Goal: Information Seeking & Learning: Learn about a topic

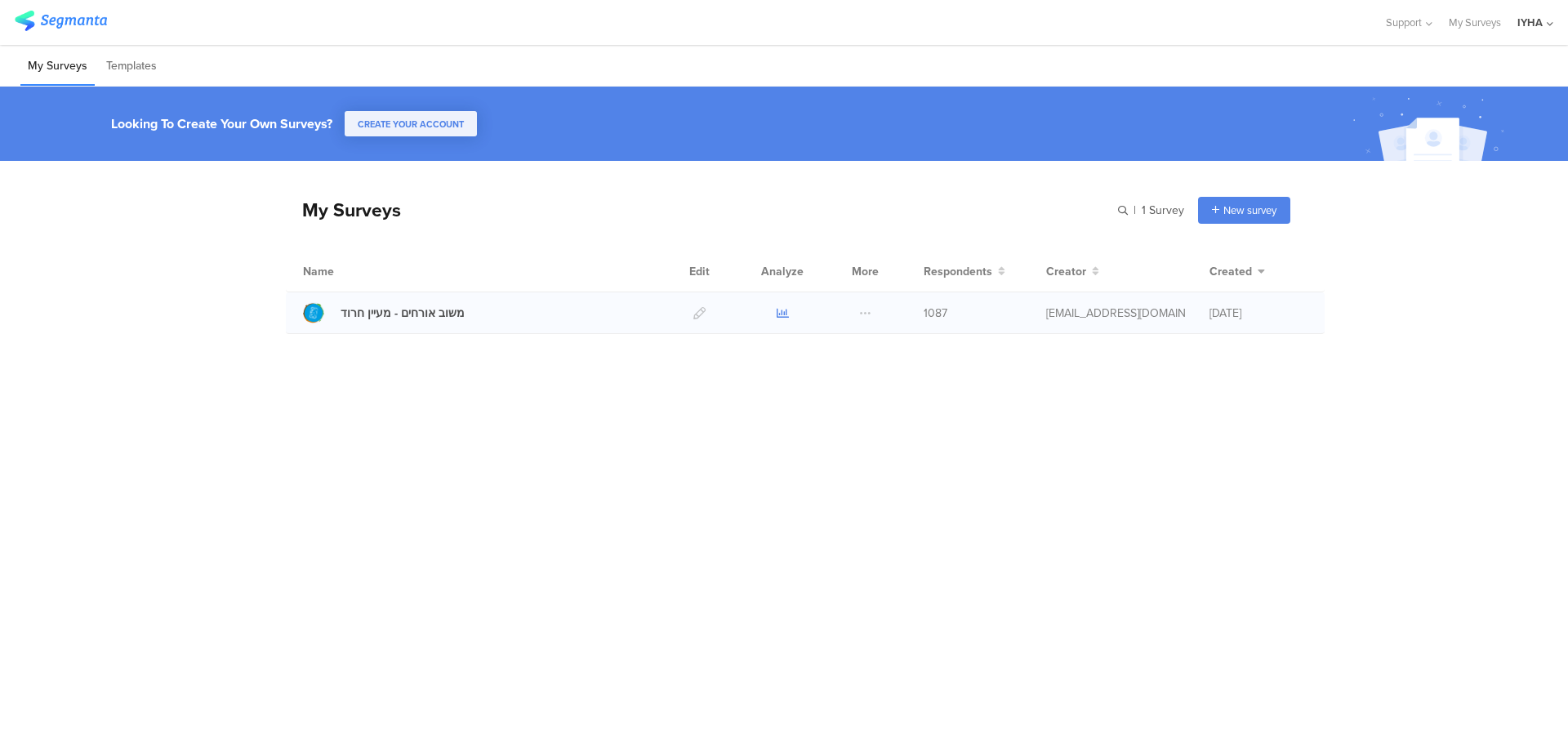
click at [783, 313] on icon at bounding box center [783, 313] width 13 height 13
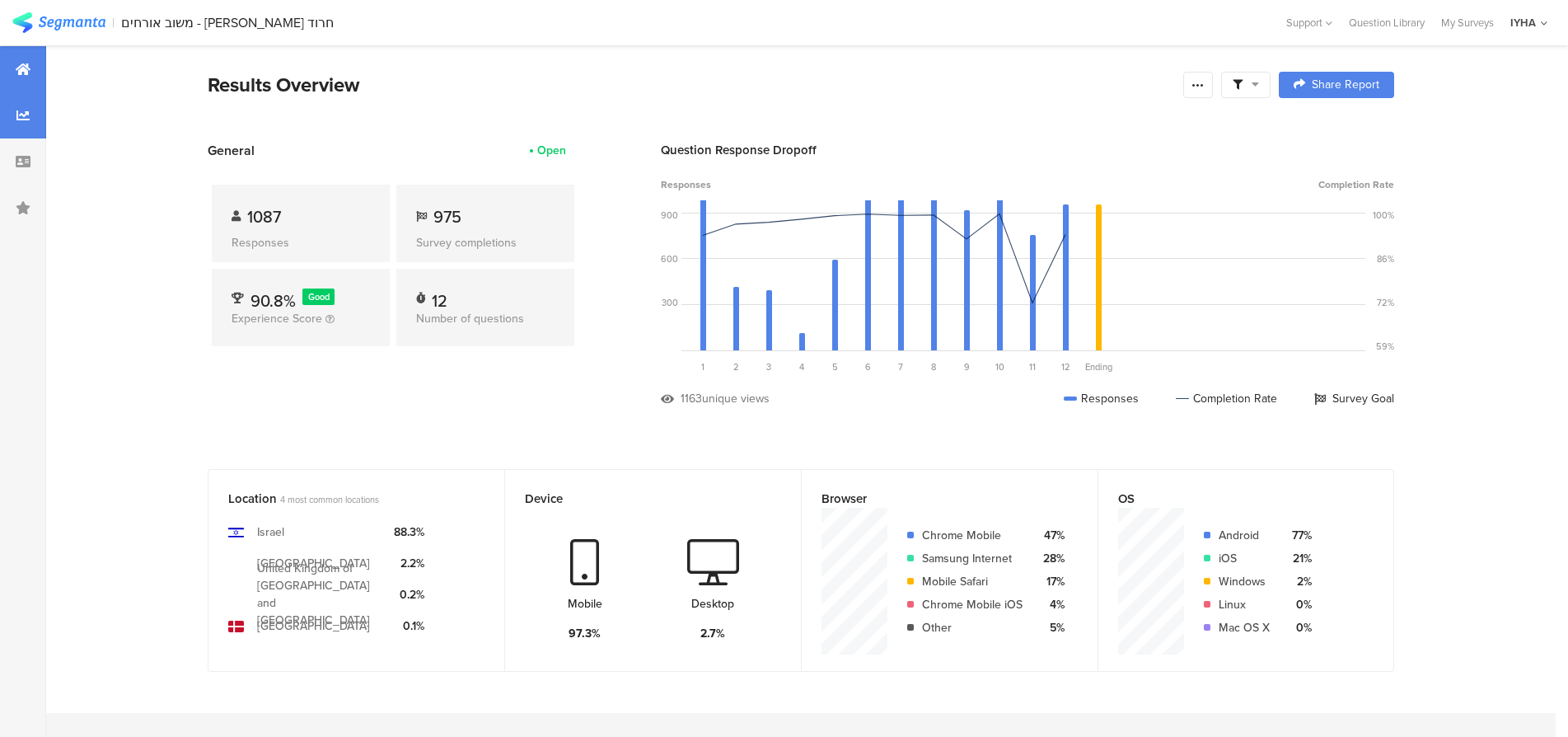
click at [23, 117] on icon at bounding box center [23, 116] width 14 height 14
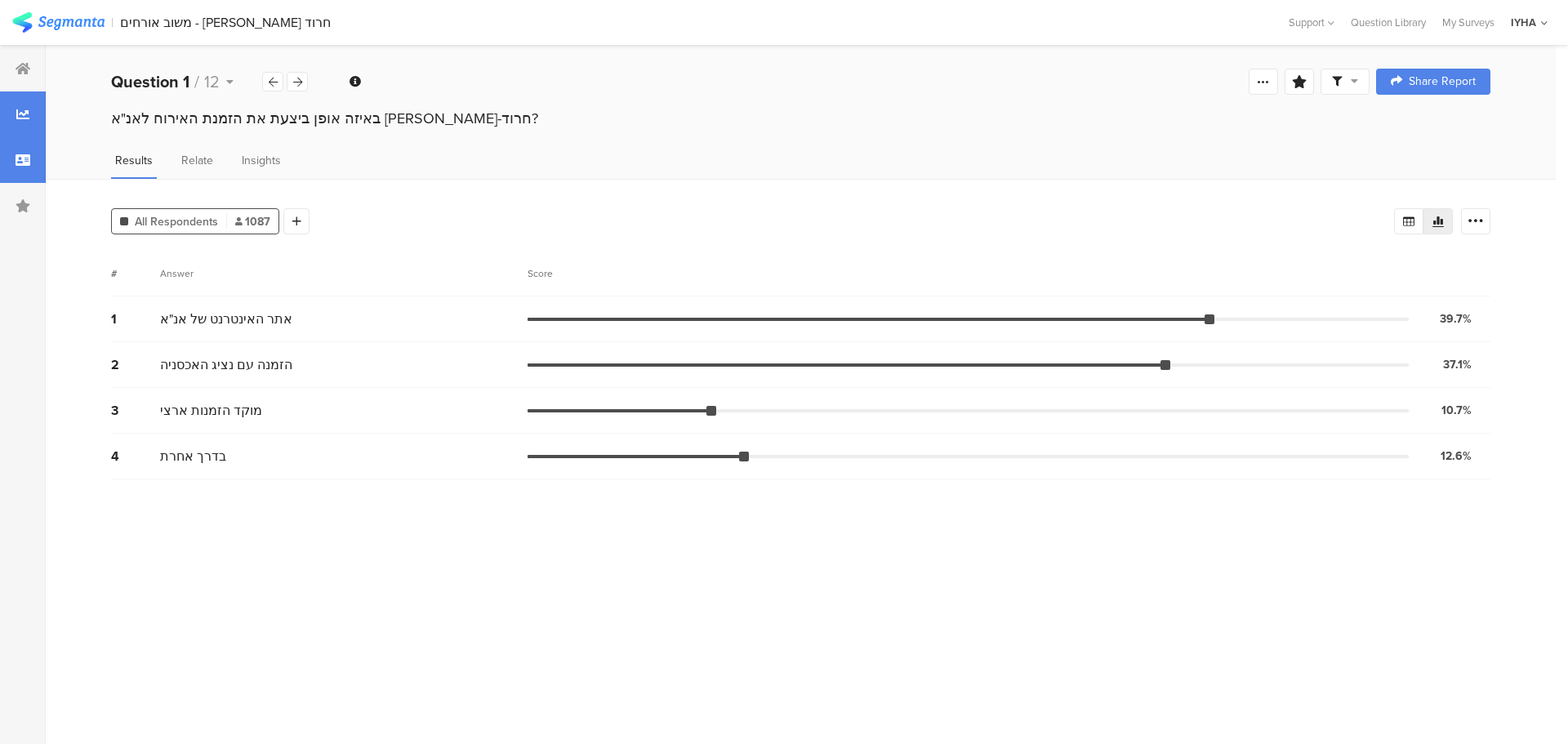
click at [24, 159] on icon at bounding box center [22, 160] width 14 height 14
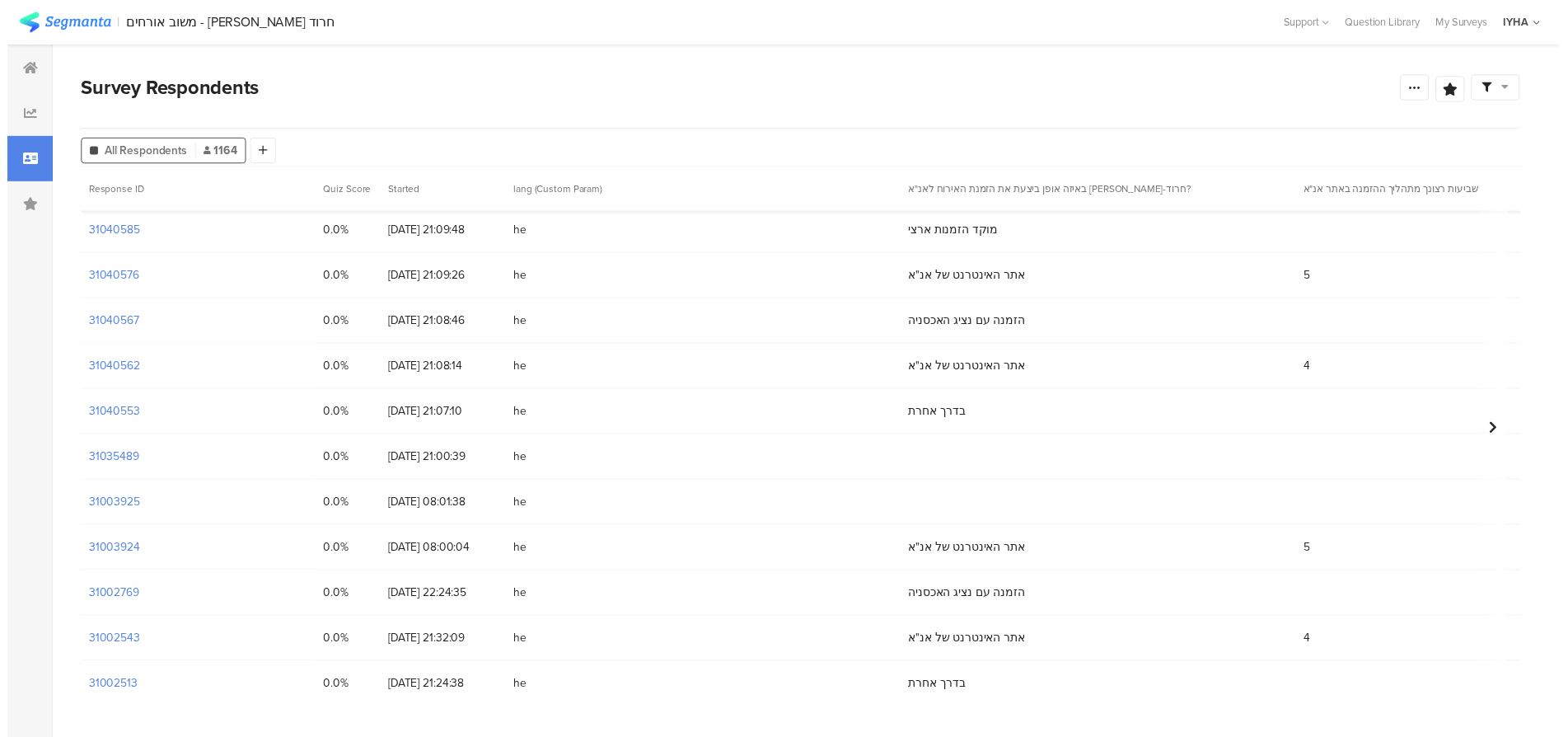
scroll to position [330, 0]
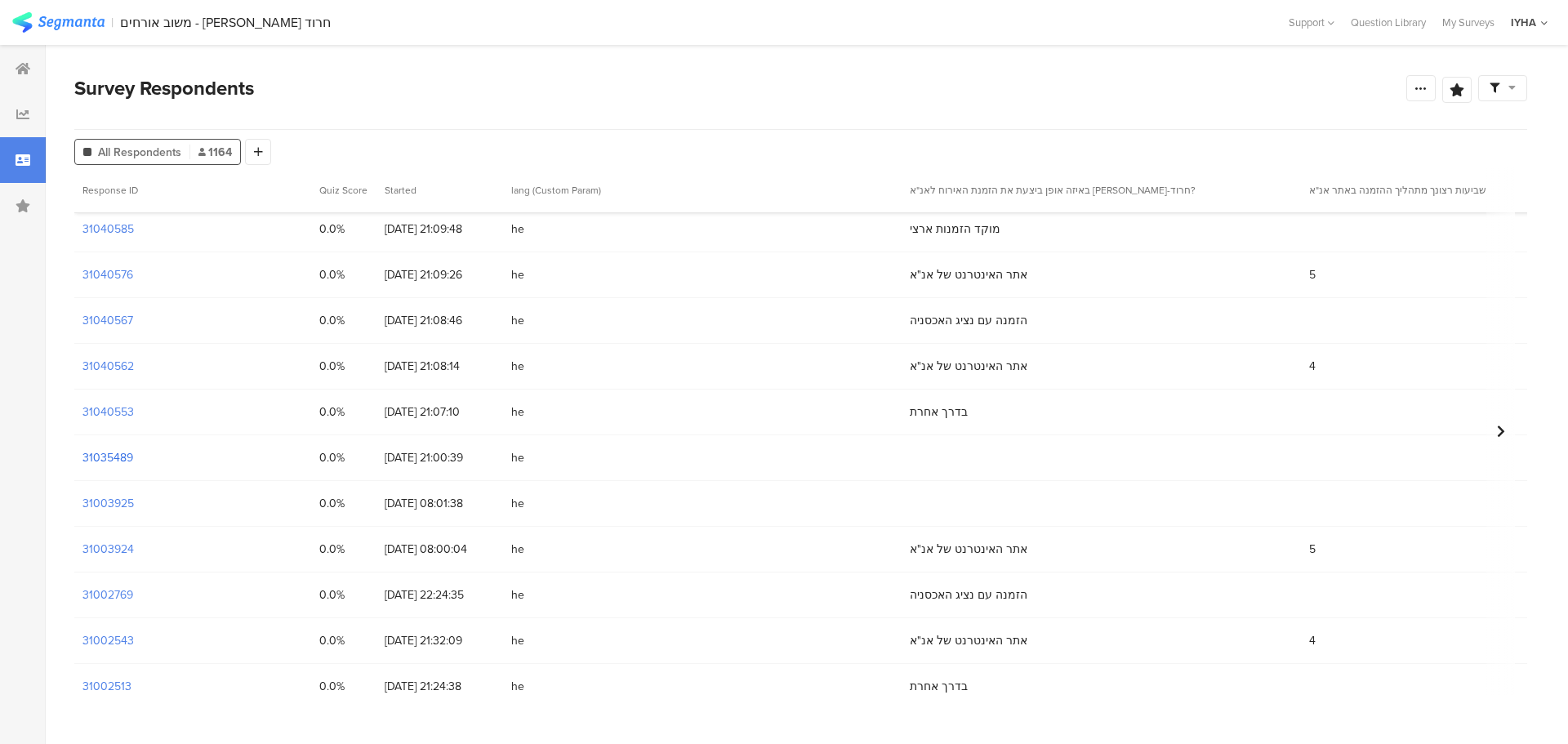
click at [107, 461] on section "31035489" at bounding box center [107, 458] width 50 height 17
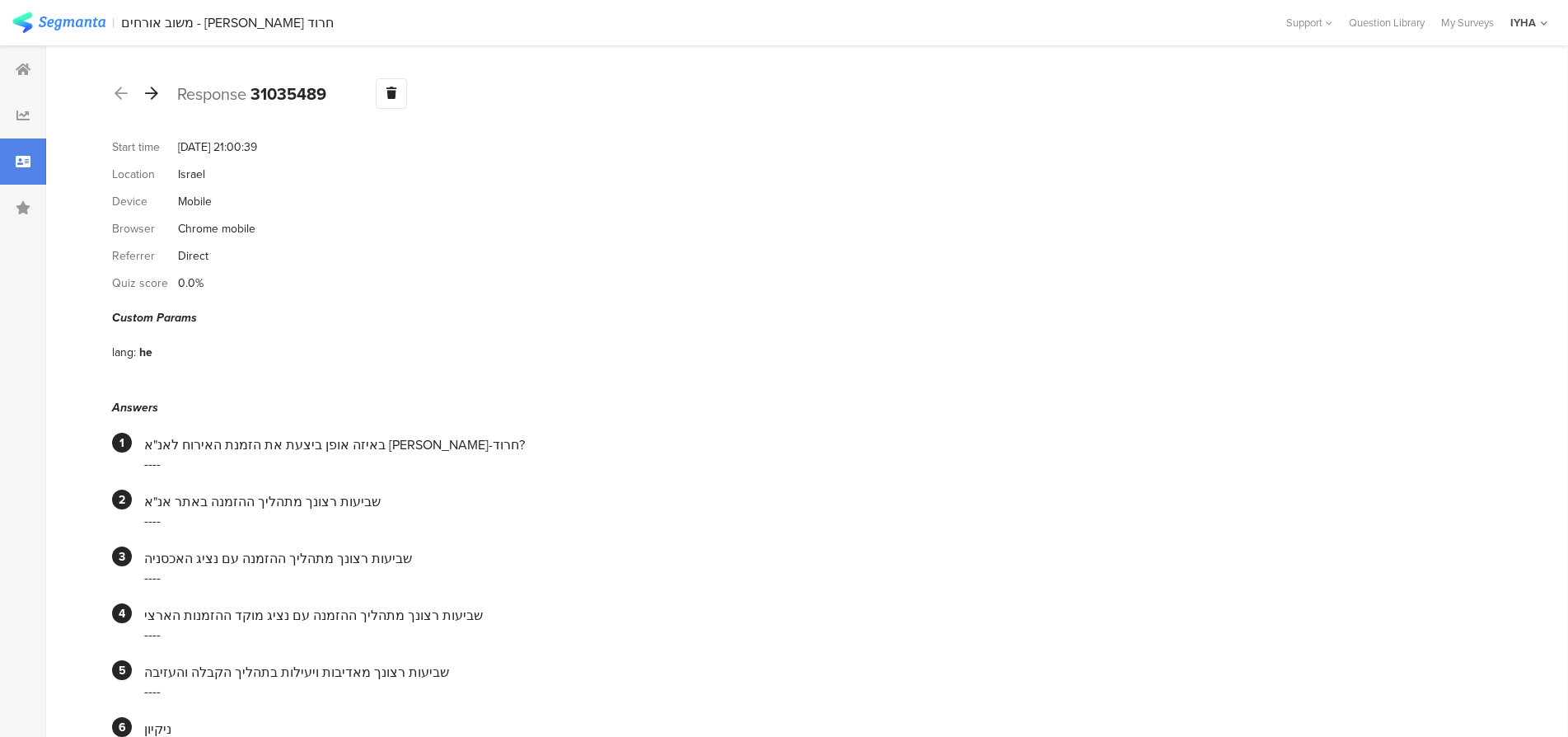
click at [152, 95] on icon at bounding box center [152, 93] width 14 height 15
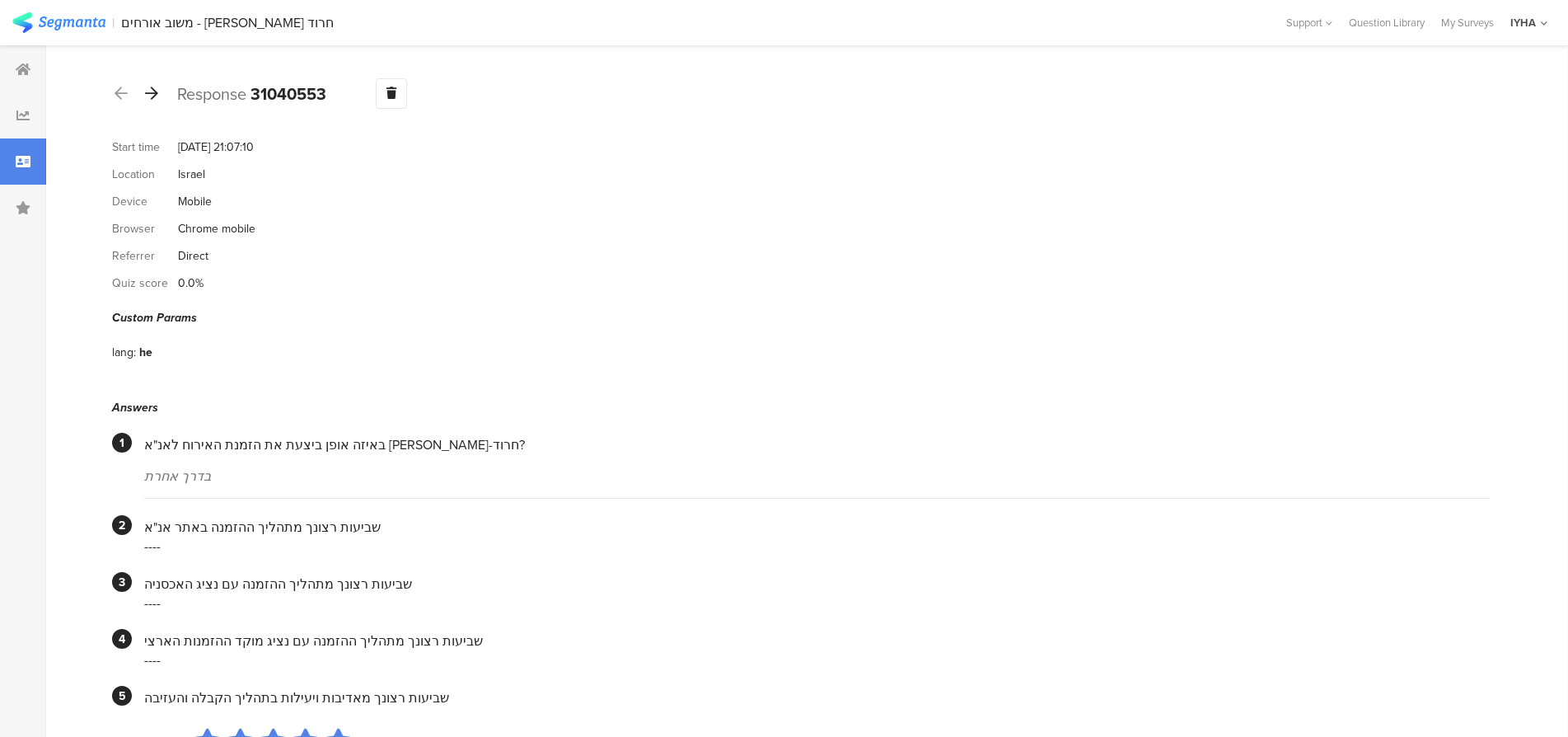
click at [153, 92] on icon at bounding box center [152, 93] width 14 height 15
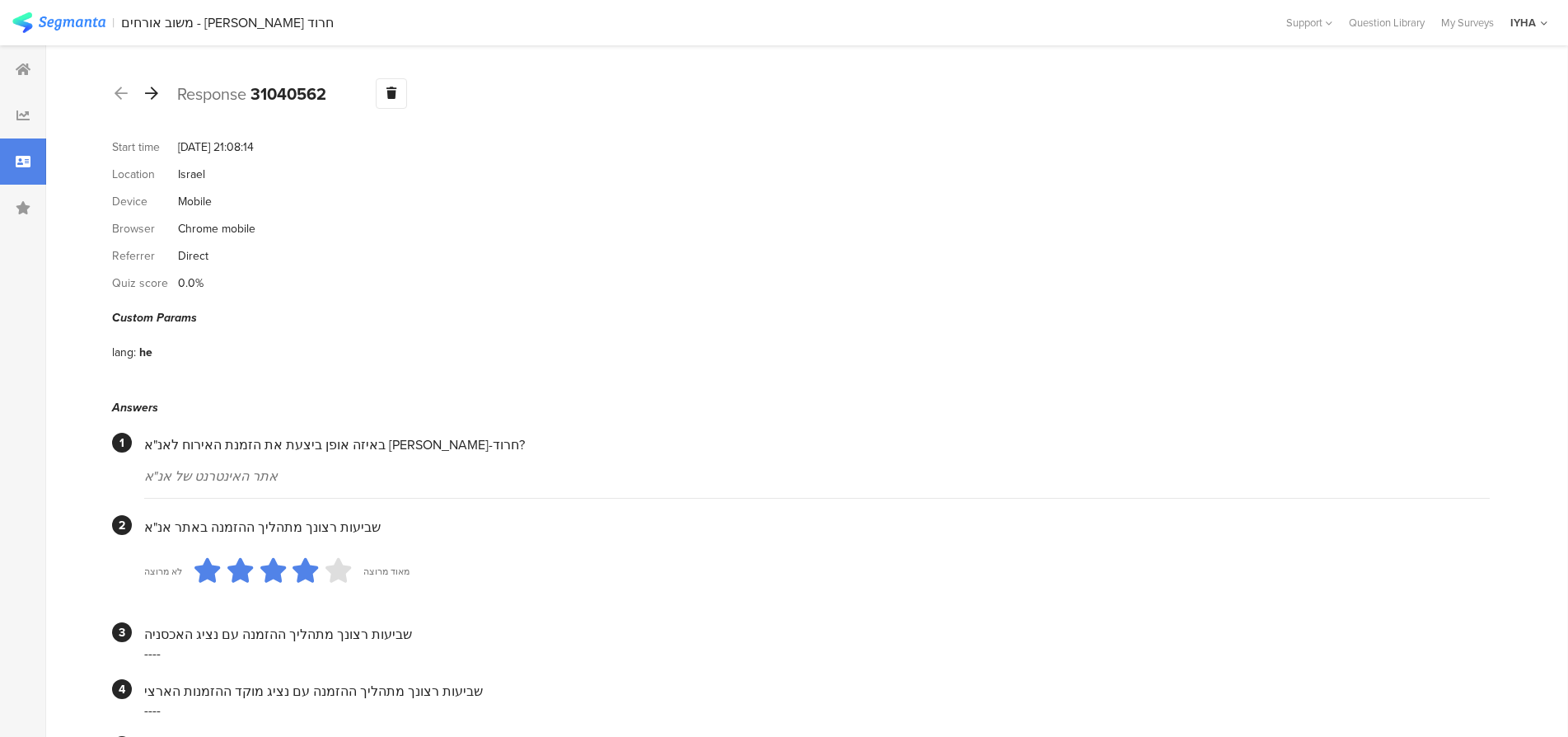
click at [153, 89] on icon at bounding box center [152, 93] width 14 height 15
click at [152, 92] on icon at bounding box center [152, 93] width 14 height 15
click at [153, 91] on icon at bounding box center [152, 93] width 14 height 15
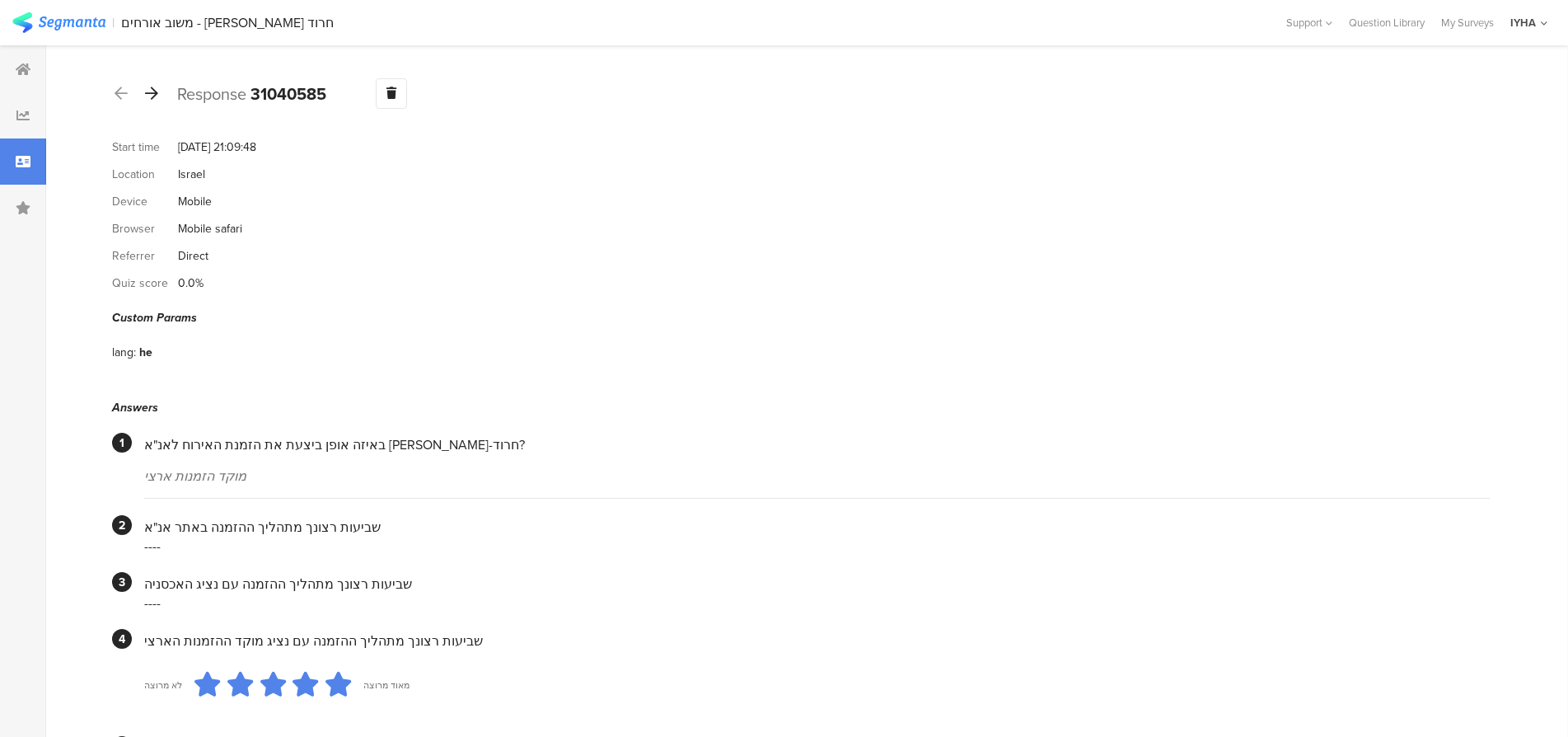
click at [152, 94] on icon at bounding box center [152, 93] width 14 height 15
click at [150, 91] on icon at bounding box center [152, 93] width 14 height 15
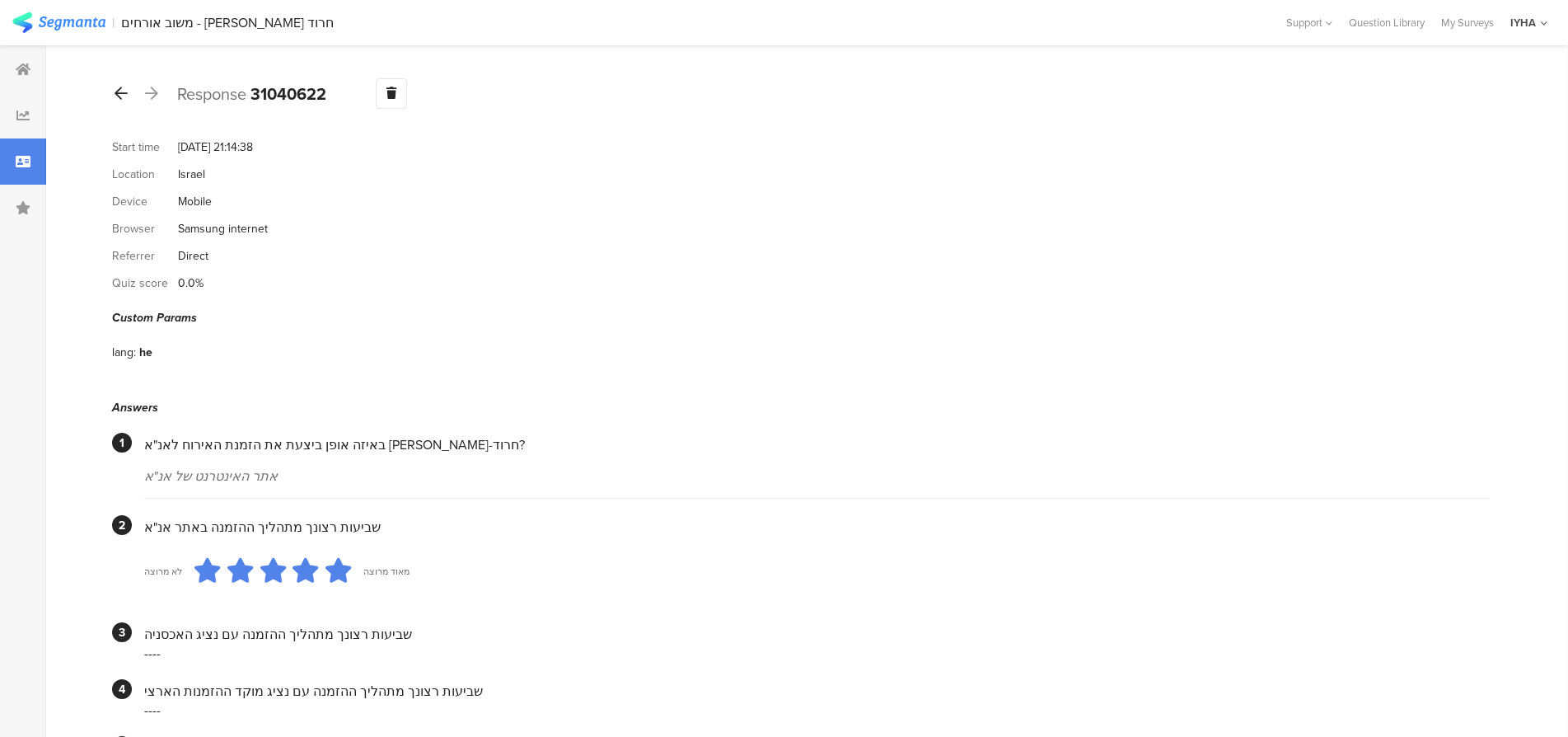
click at [120, 93] on icon at bounding box center [121, 93] width 14 height 15
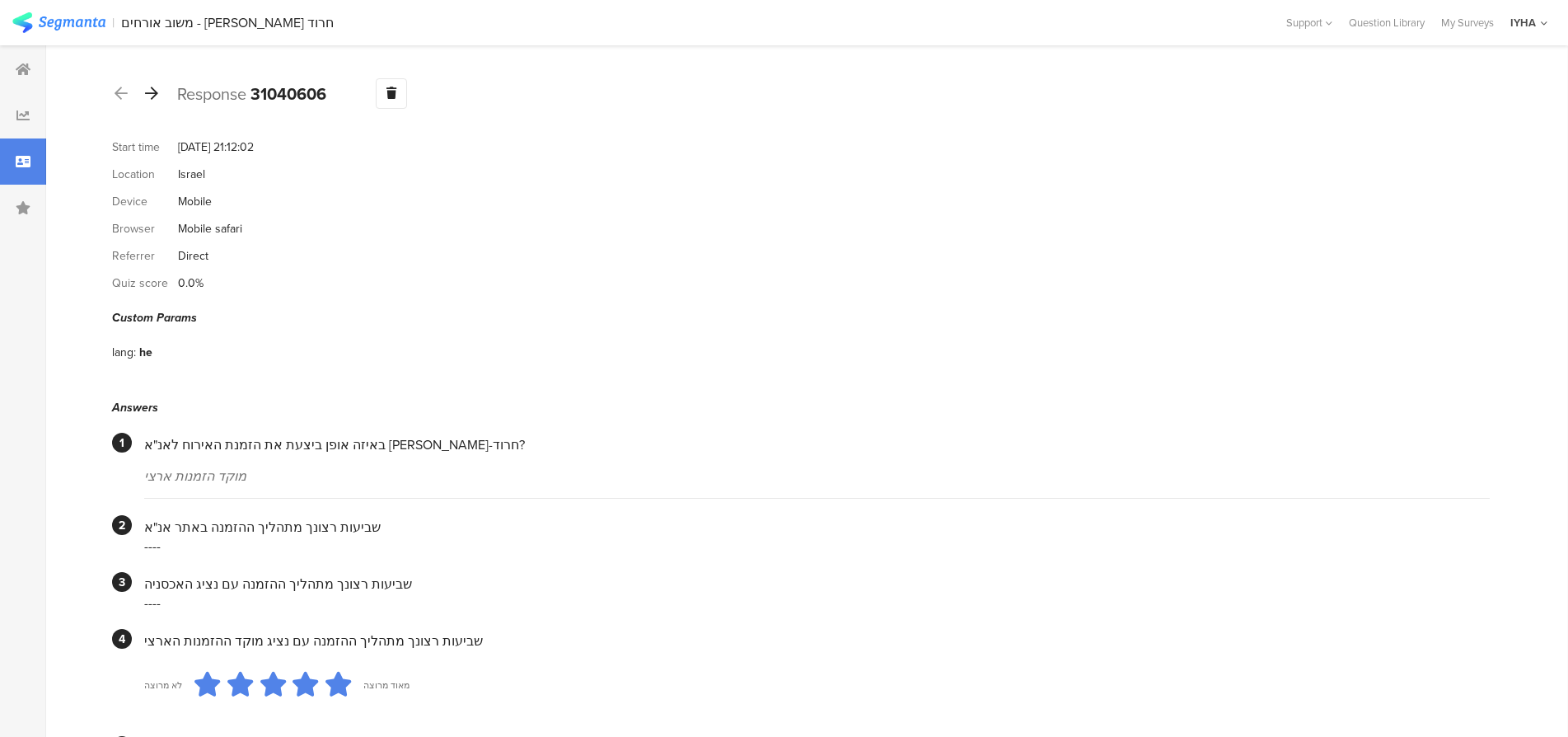
click at [157, 91] on icon at bounding box center [152, 93] width 14 height 15
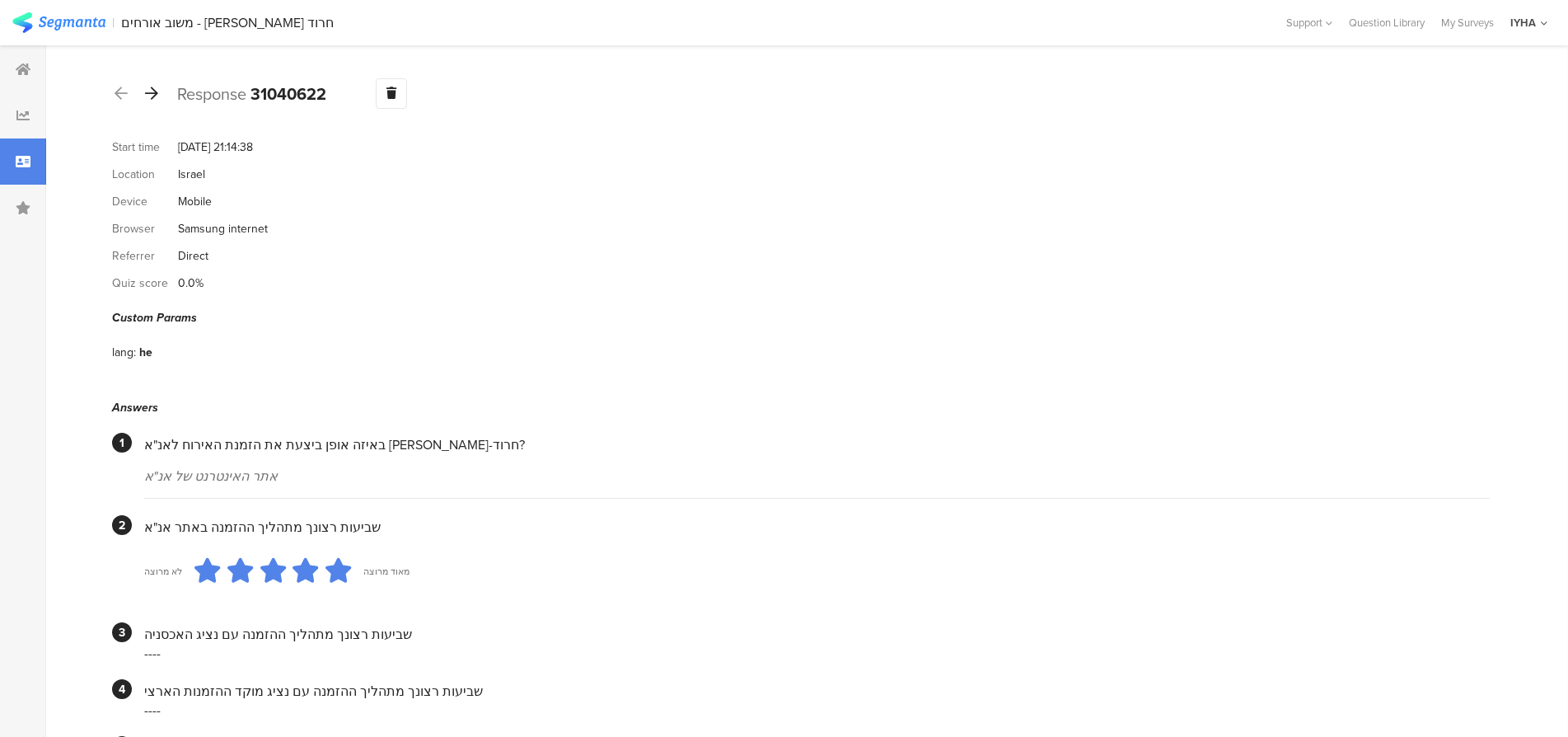
click at [155, 93] on icon at bounding box center [152, 93] width 14 height 15
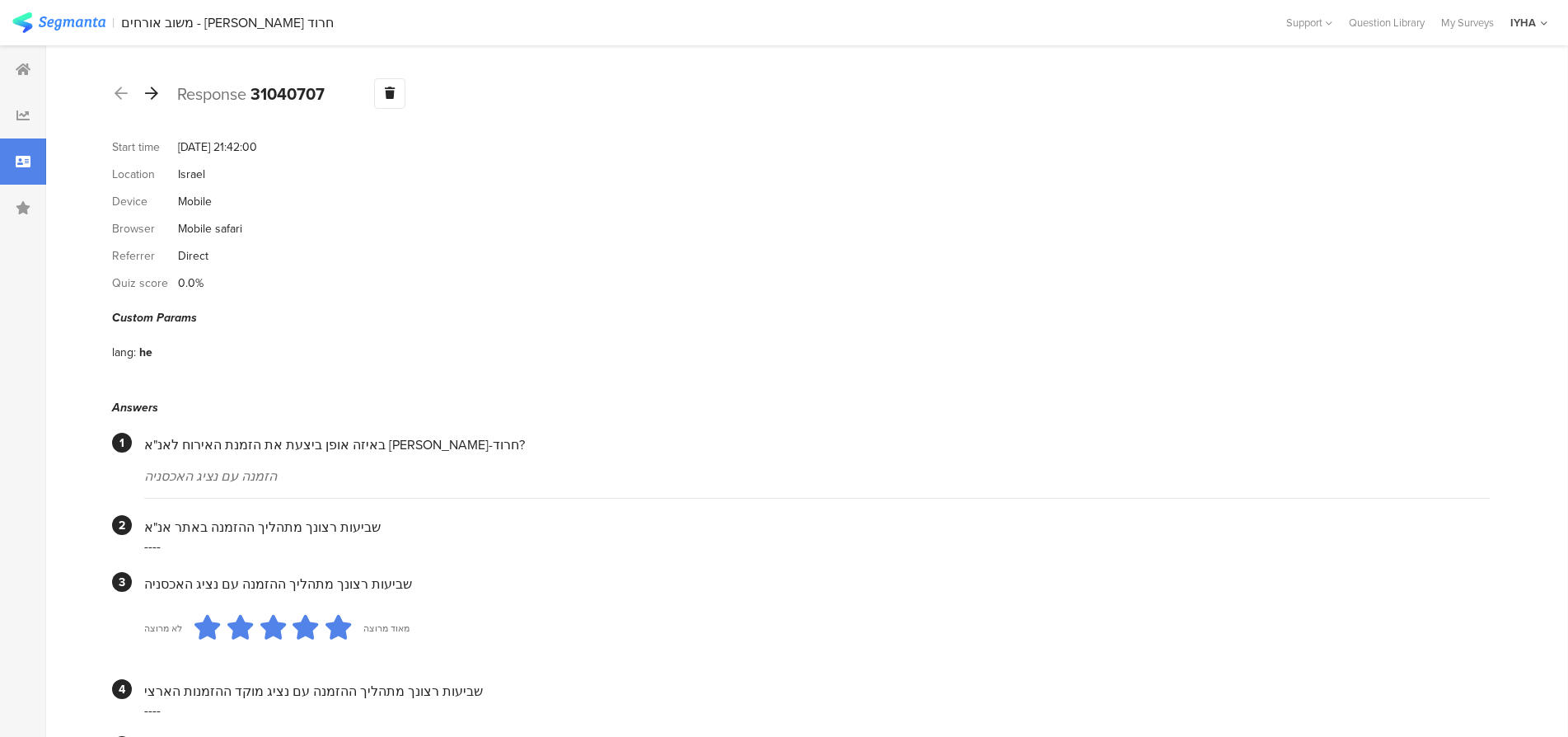
click at [154, 91] on icon at bounding box center [152, 93] width 14 height 15
click at [156, 95] on icon at bounding box center [152, 93] width 14 height 15
click at [155, 97] on icon at bounding box center [152, 93] width 14 height 15
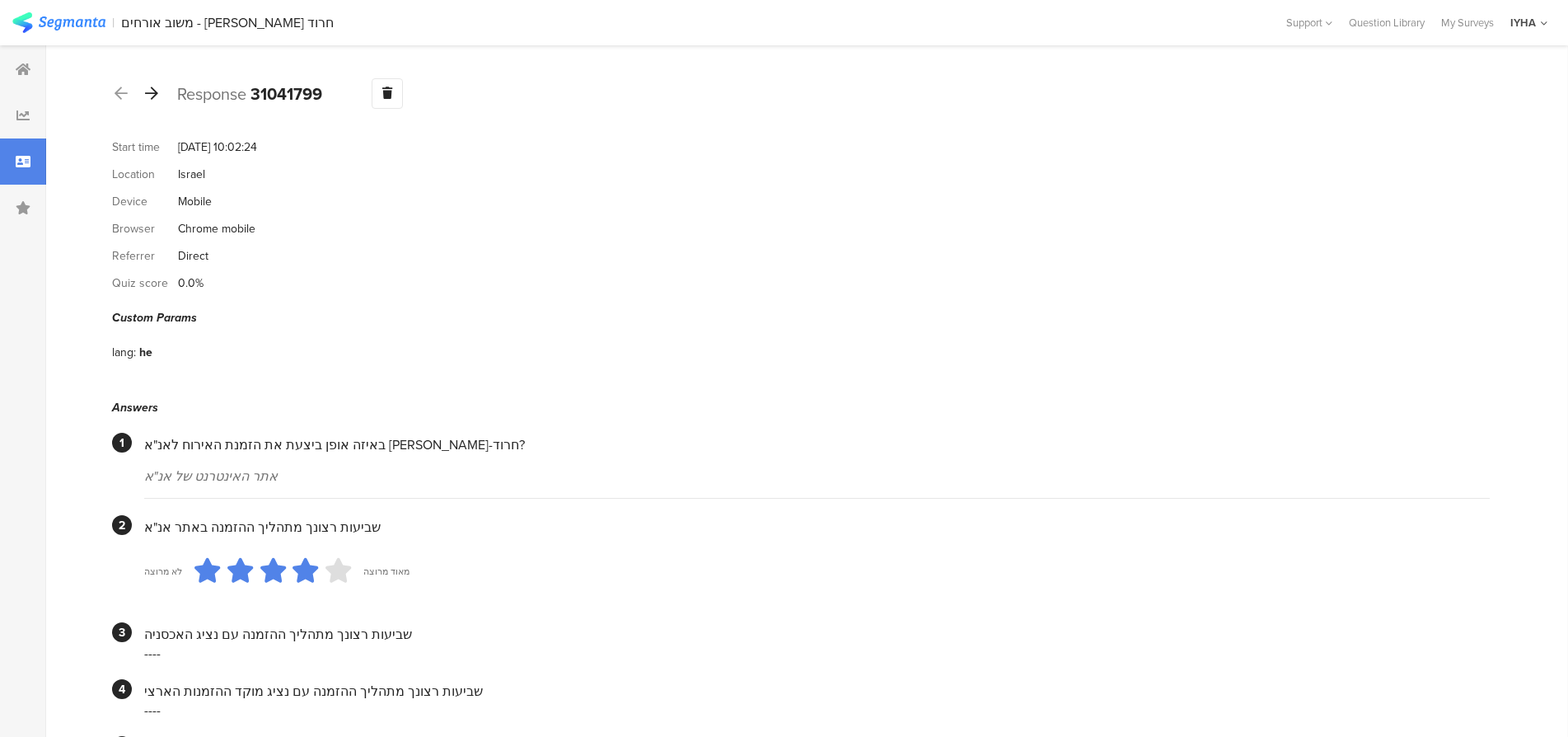
click at [152, 91] on icon at bounding box center [152, 93] width 14 height 15
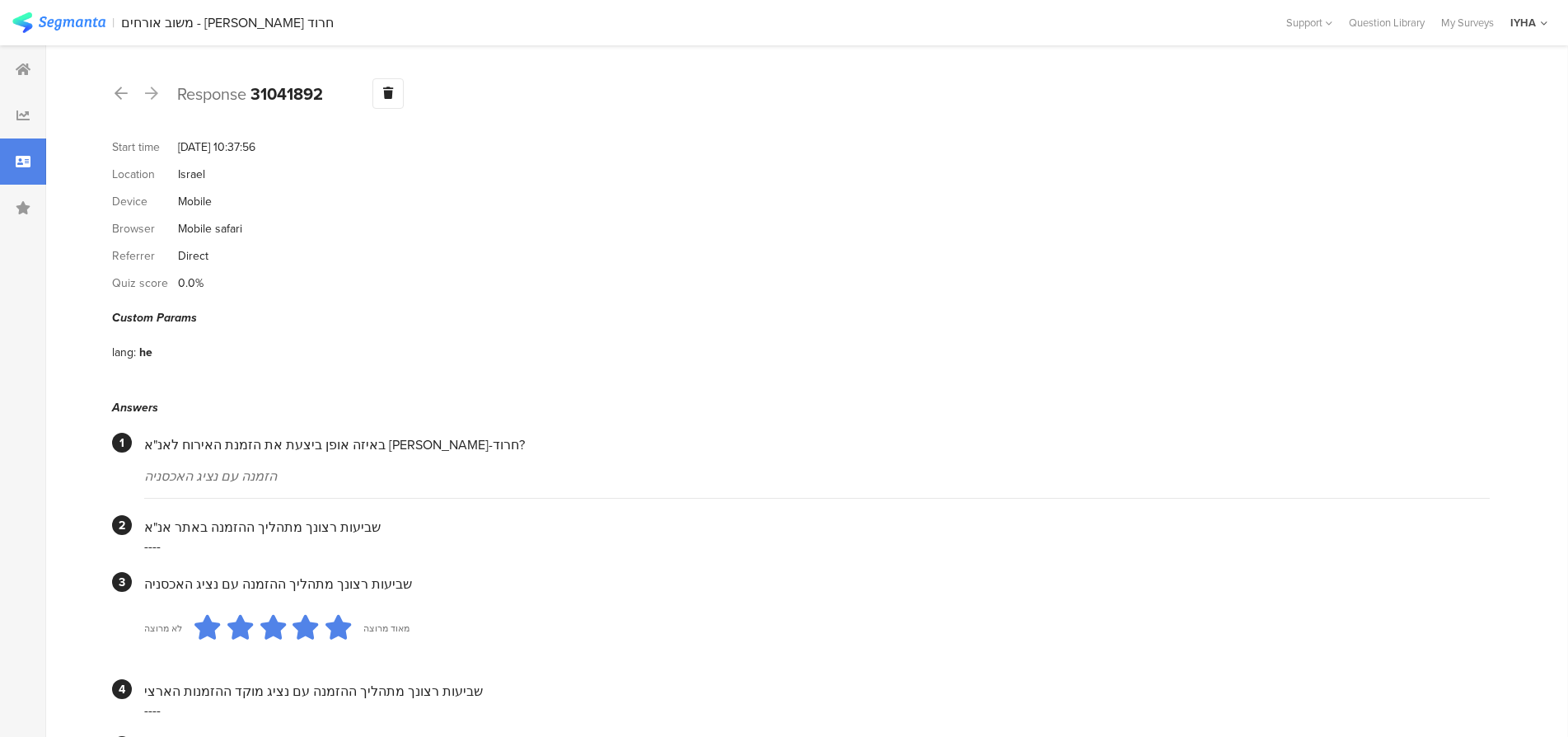
click at [154, 93] on icon at bounding box center [152, 93] width 14 height 15
click at [155, 92] on icon at bounding box center [152, 93] width 14 height 15
